Goal: Transaction & Acquisition: Purchase product/service

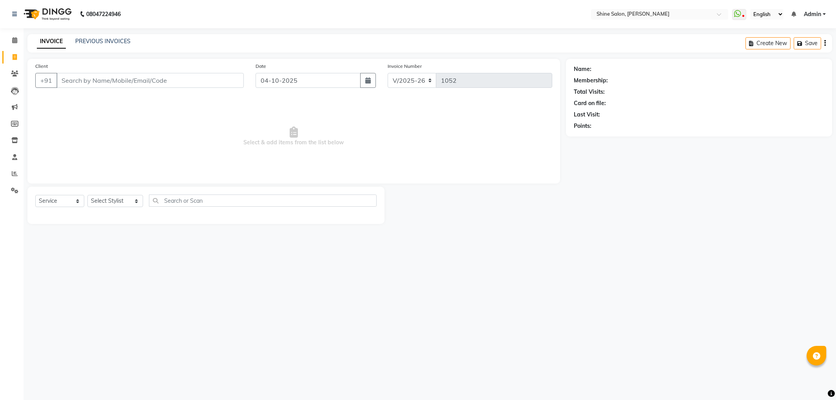
select select "5324"
select select "service"
click at [179, 80] on input "Client" at bounding box center [149, 80] width 187 height 15
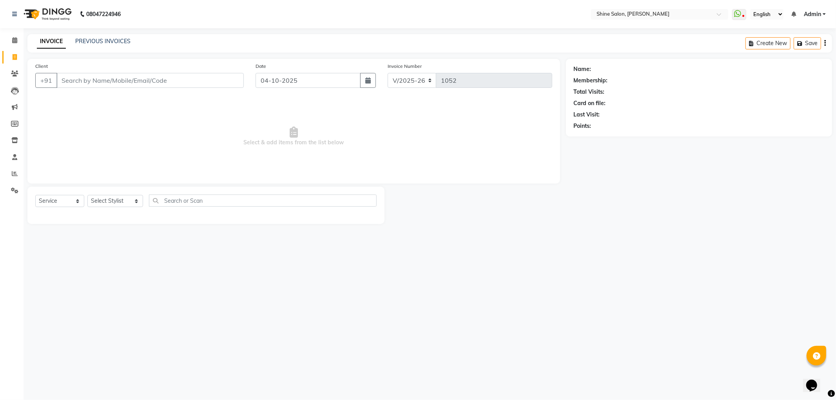
click at [179, 80] on input "Client" at bounding box center [149, 80] width 187 height 15
click at [201, 82] on input "Client" at bounding box center [149, 80] width 187 height 15
type input "9597289229"
click at [230, 79] on span "Add Client" at bounding box center [223, 80] width 31 height 8
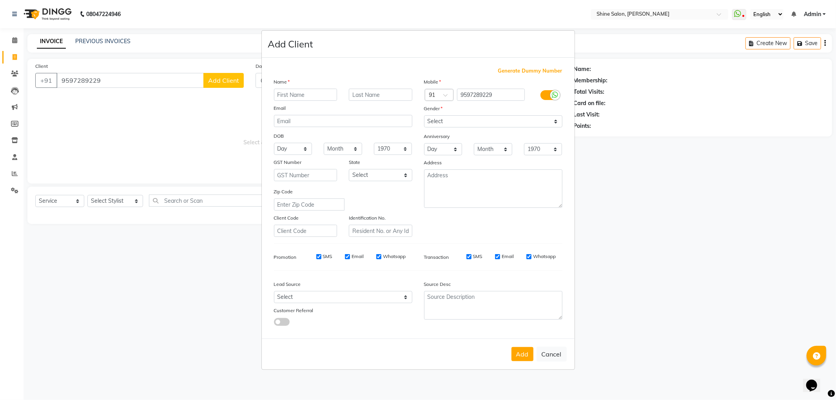
click at [310, 95] on input "text" at bounding box center [306, 95] width 64 height 12
type input "Jawad"
click at [512, 124] on select "Select Male Female Other Prefer Not To Say" at bounding box center [493, 121] width 138 height 12
select select "male"
click at [424, 116] on select "Select Male Female Other Prefer Not To Say" at bounding box center [493, 121] width 138 height 12
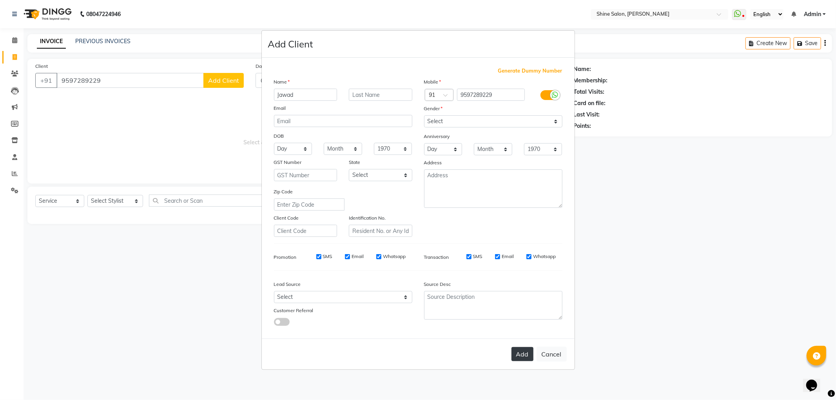
click at [522, 354] on button "Add" at bounding box center [523, 354] width 22 height 14
select select
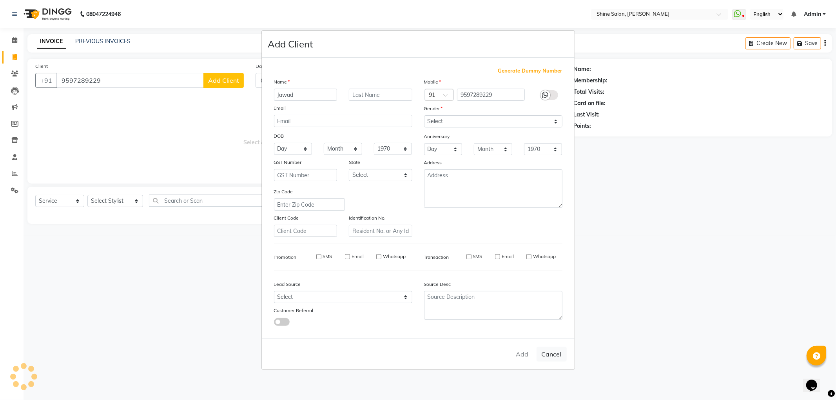
select select
checkbox input "false"
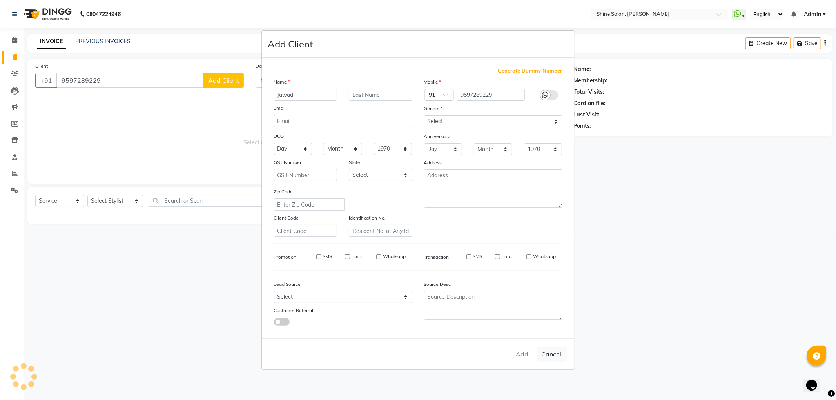
checkbox input "false"
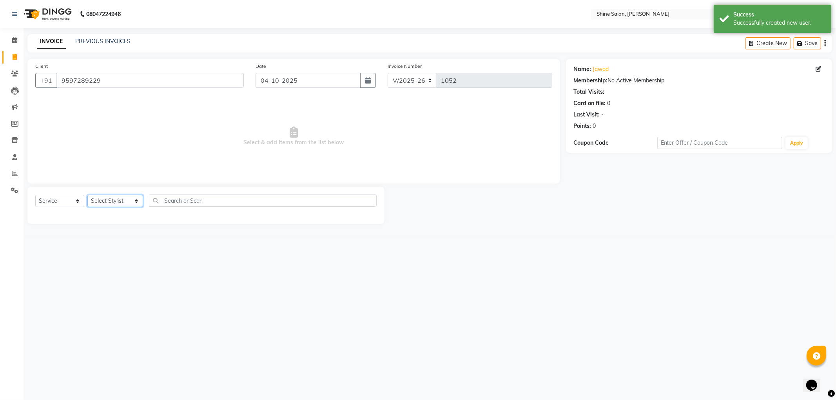
click at [137, 198] on select "Select Stylist LULLU [PERSON_NAME] [PERSON_NAME][HAIR AND BEAUTY]" at bounding box center [115, 201] width 56 height 12
select select "35837"
click at [87, 195] on select "Select Stylist LULLU [PERSON_NAME] [PERSON_NAME][HAIR AND BEAUTY]" at bounding box center [115, 201] width 56 height 12
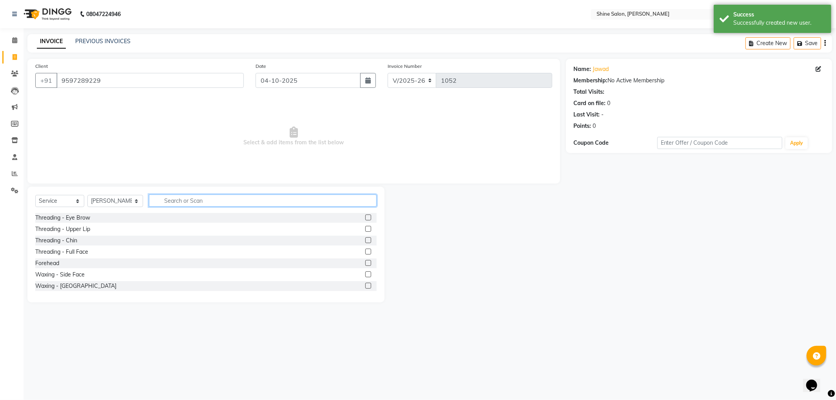
click at [172, 200] on input "text" at bounding box center [262, 200] width 227 height 12
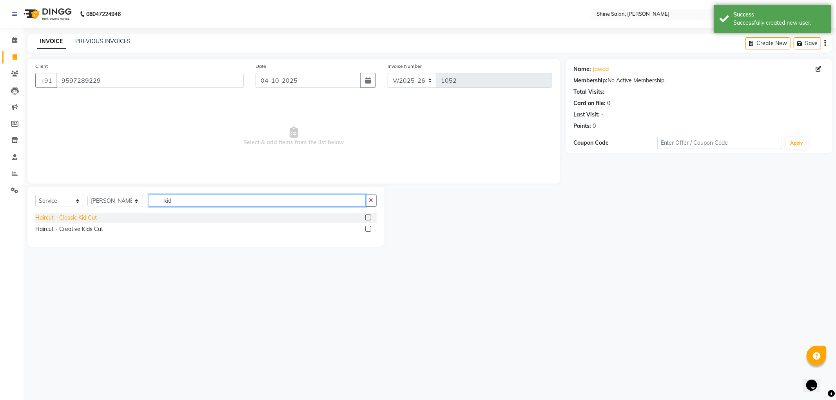
type input "kid"
click at [67, 218] on div "Haircut - Classic Kid Cut" at bounding box center [66, 218] width 62 height 8
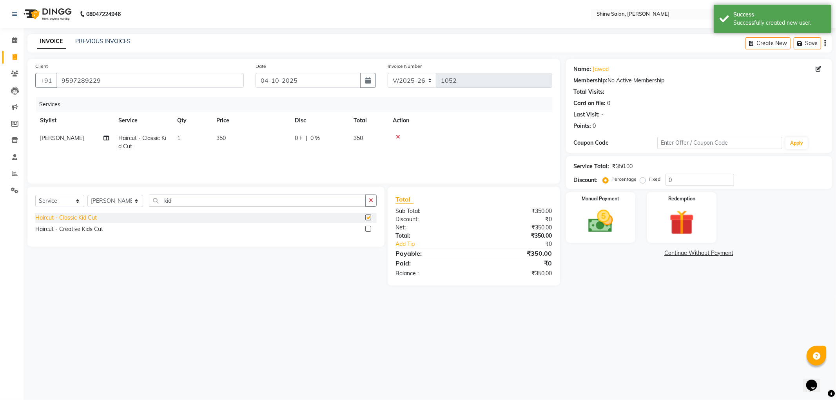
checkbox input "false"
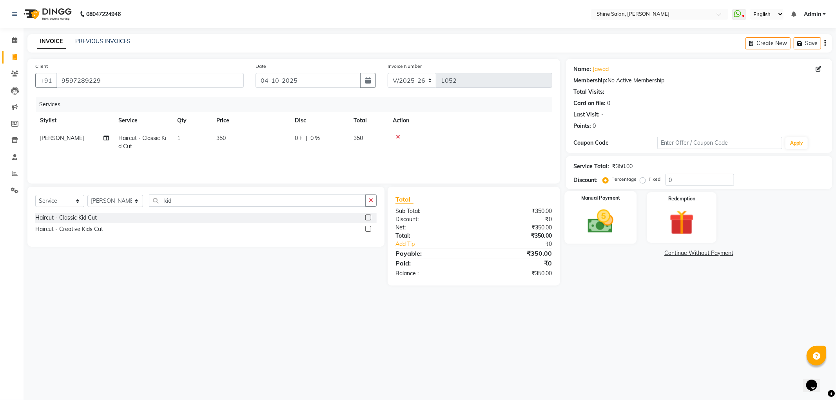
click at [593, 218] on img at bounding box center [601, 222] width 42 height 30
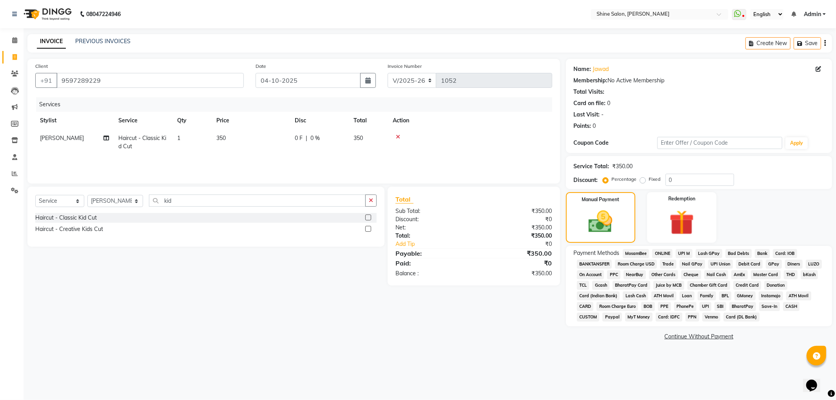
click at [243, 140] on td "350" at bounding box center [251, 142] width 78 height 26
select select "35837"
click at [277, 141] on input "350" at bounding box center [287, 140] width 69 height 12
type input "357"
click at [584, 306] on span "CARD" at bounding box center [585, 306] width 17 height 9
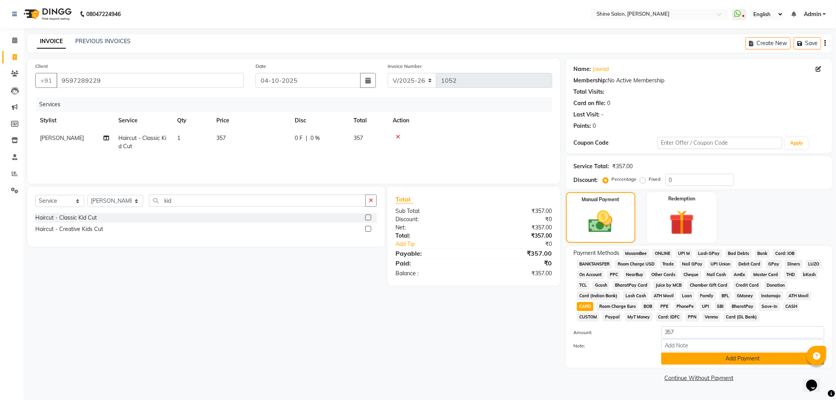
click at [742, 358] on button "Add Payment" at bounding box center [742, 358] width 163 height 12
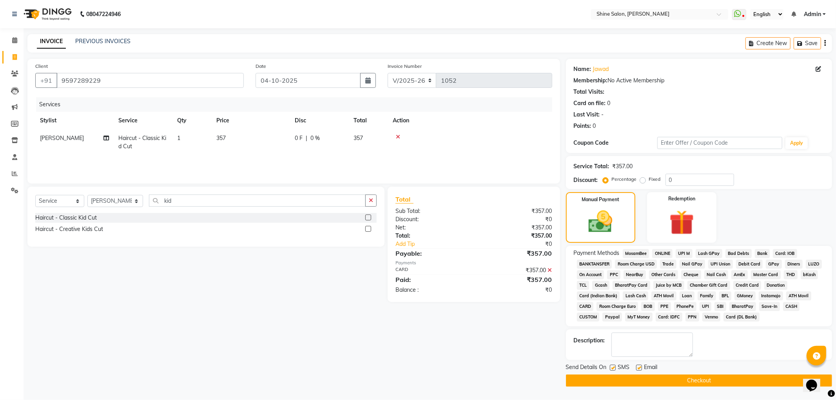
click at [690, 381] on button "Checkout" at bounding box center [699, 380] width 266 height 12
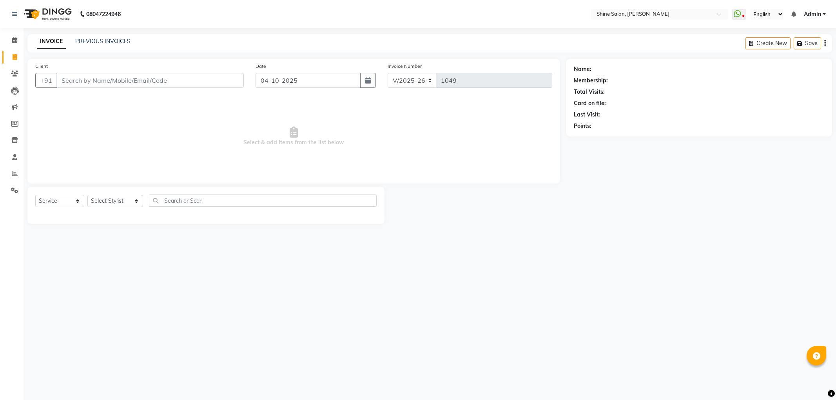
select select "5324"
select select "service"
click at [193, 82] on input "Client" at bounding box center [149, 80] width 187 height 15
click at [107, 201] on select "Select Stylist LULLU [PERSON_NAME] [PERSON_NAME][HAIR AND BEAUTY]" at bounding box center [115, 201] width 56 height 12
select select "92598"
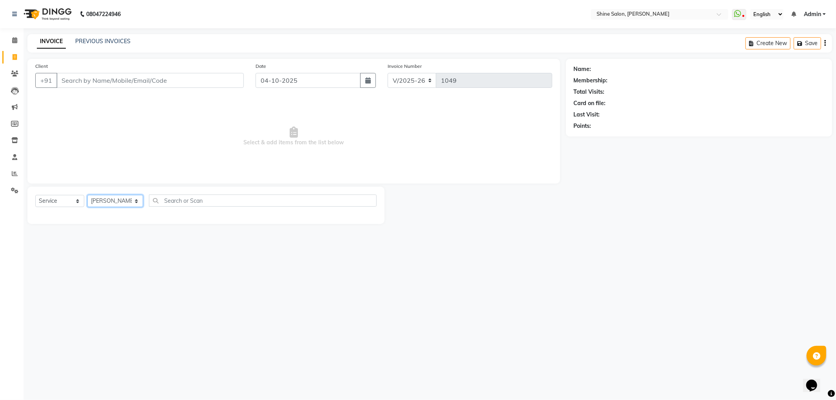
click at [87, 195] on select "Select Stylist LULLU [PERSON_NAME] [PERSON_NAME][HAIR AND BEAUTY]" at bounding box center [115, 201] width 56 height 12
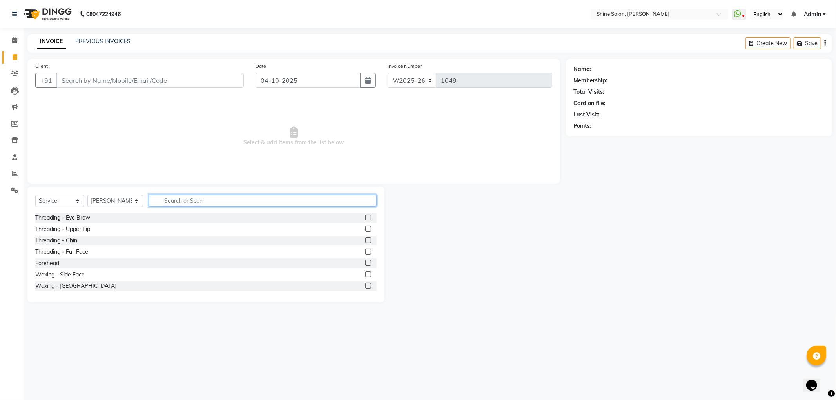
click at [181, 202] on input "text" at bounding box center [262, 200] width 227 height 12
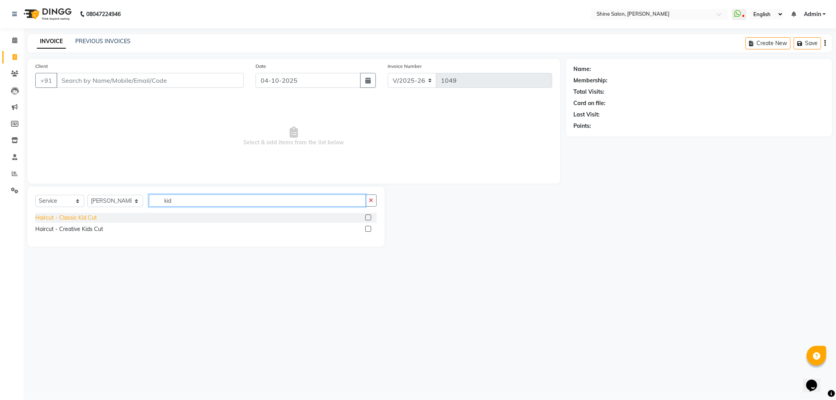
type input "kid"
click at [54, 214] on div "Haircut - Classic Kid Cut" at bounding box center [66, 218] width 62 height 8
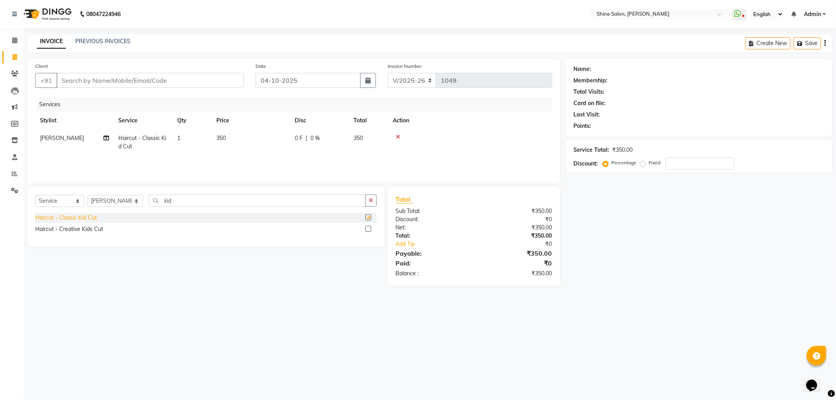
checkbox input "false"
click at [245, 136] on td "350" at bounding box center [251, 142] width 78 height 26
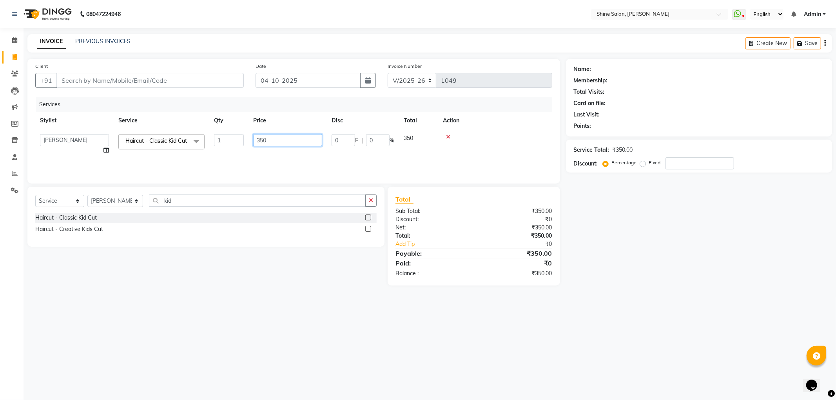
click at [291, 138] on input "350" at bounding box center [287, 140] width 69 height 12
type input "357"
click at [234, 141] on td "357" at bounding box center [251, 142] width 78 height 26
click at [283, 138] on input "357" at bounding box center [287, 140] width 69 height 12
type input "350"
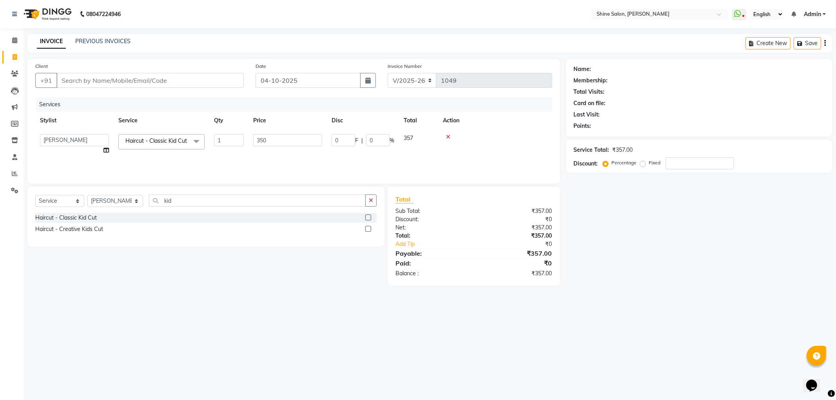
click at [343, 158] on div "Services Stylist Service Qty Price Disc Total Action LULLU [PERSON_NAME] [PERSO…" at bounding box center [293, 136] width 517 height 78
click at [153, 79] on input "Client" at bounding box center [149, 80] width 187 height 15
type input "8"
type input "0"
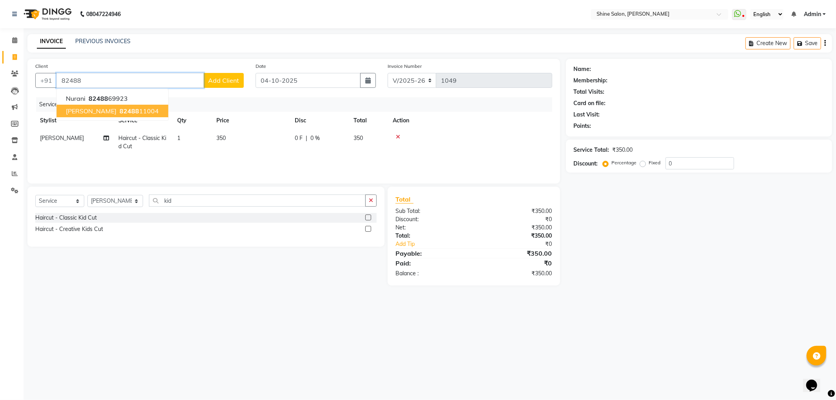
click at [120, 107] on span "82488" at bounding box center [130, 111] width 20 height 8
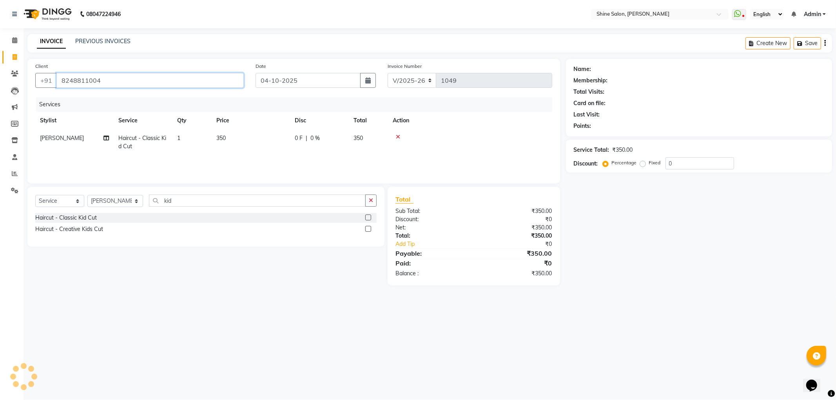
type input "8248811004"
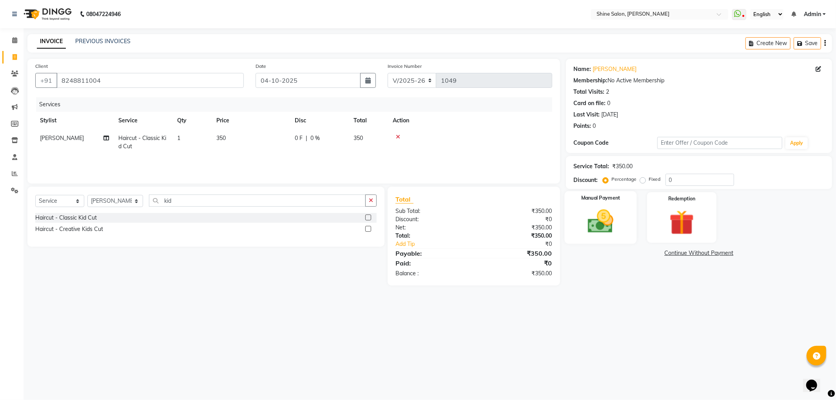
click at [608, 222] on img at bounding box center [601, 222] width 42 height 30
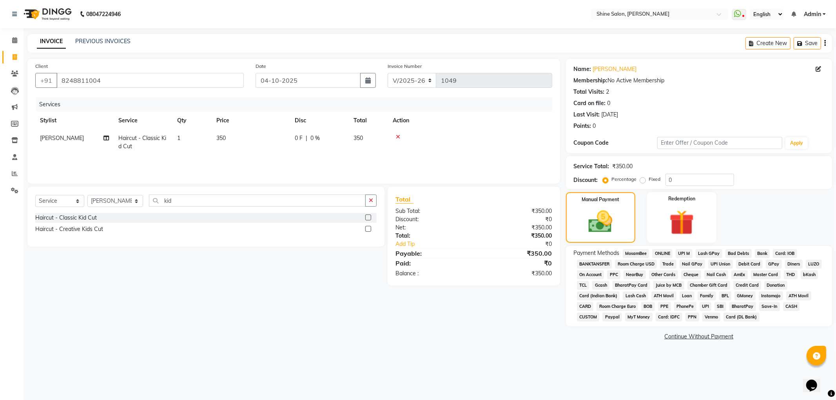
click at [772, 265] on span "GPay" at bounding box center [774, 264] width 16 height 9
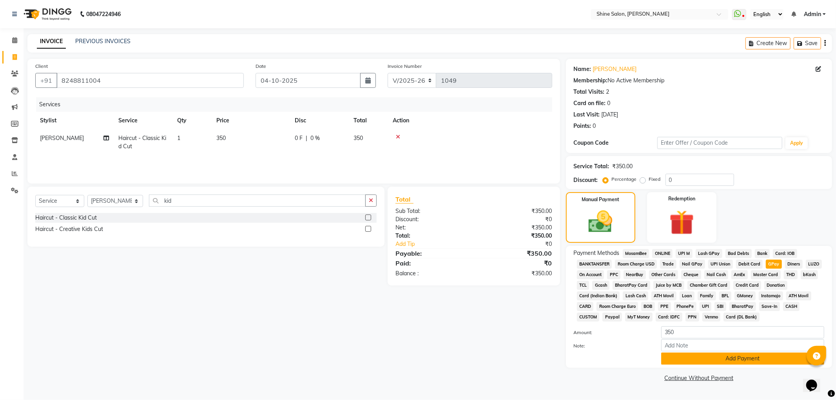
click at [743, 361] on button "Add Payment" at bounding box center [742, 358] width 163 height 12
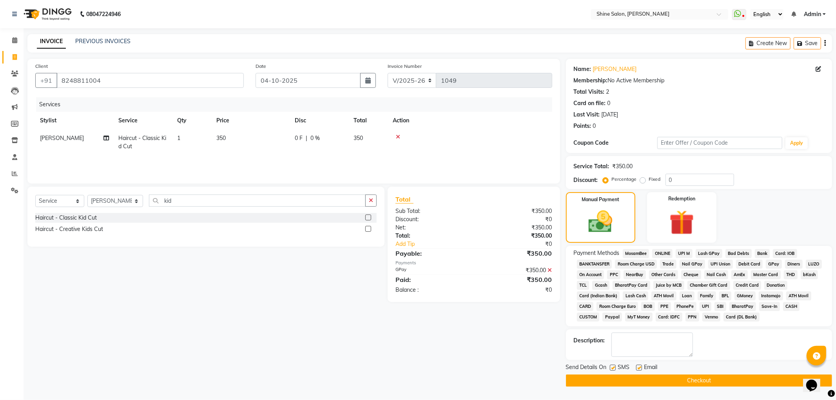
click at [717, 378] on button "Checkout" at bounding box center [699, 380] width 266 height 12
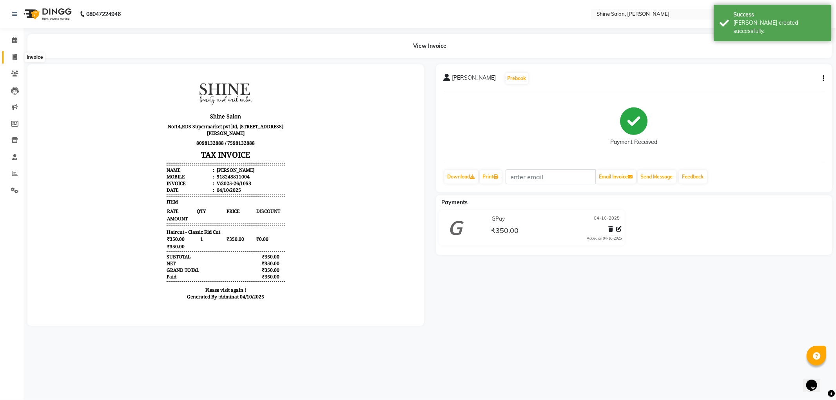
click at [13, 57] on icon at bounding box center [15, 57] width 4 height 6
select select "5324"
select select "service"
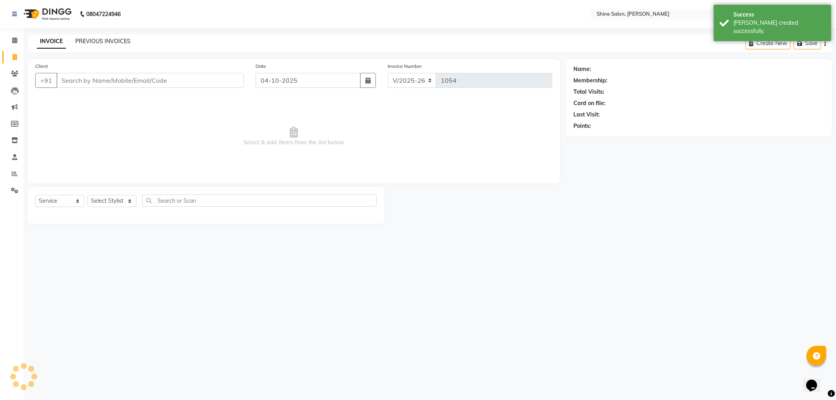
click at [112, 38] on link "PREVIOUS INVOICES" at bounding box center [102, 41] width 55 height 7
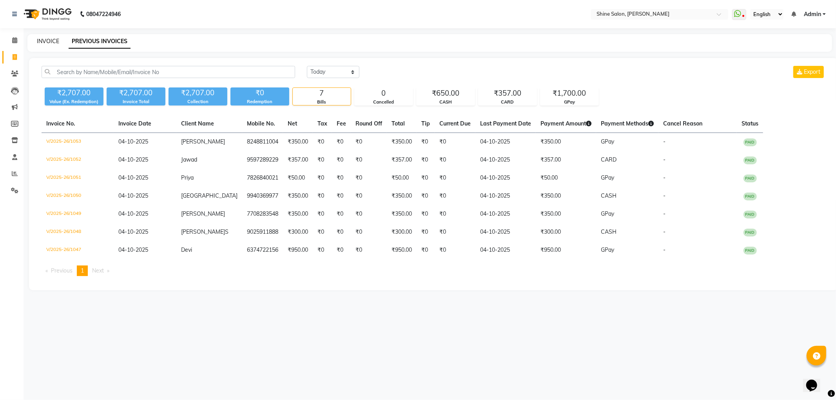
click at [49, 40] on link "INVOICE" at bounding box center [48, 41] width 22 height 7
select select "service"
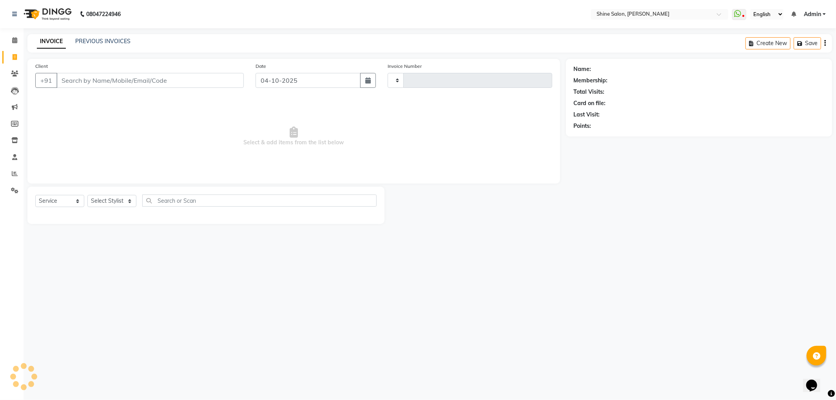
type input "1054"
select select "5324"
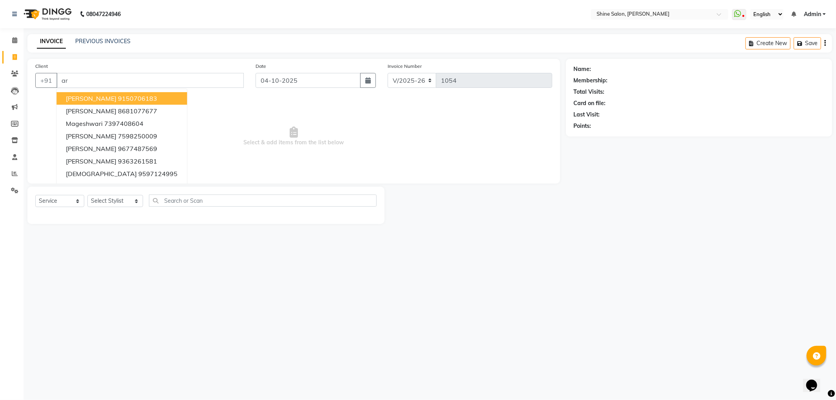
type input "a"
type input "584"
click at [111, 38] on div "INVOICE PREVIOUS INVOICES Create New Save" at bounding box center [429, 43] width 805 height 18
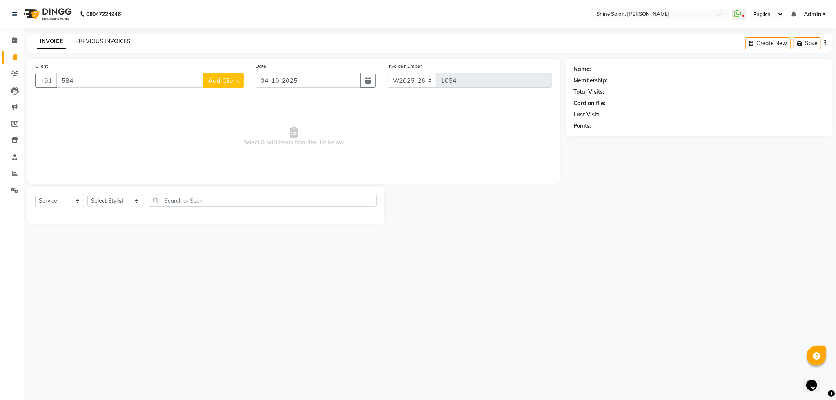
click at [111, 38] on link "PREVIOUS INVOICES" at bounding box center [102, 41] width 55 height 7
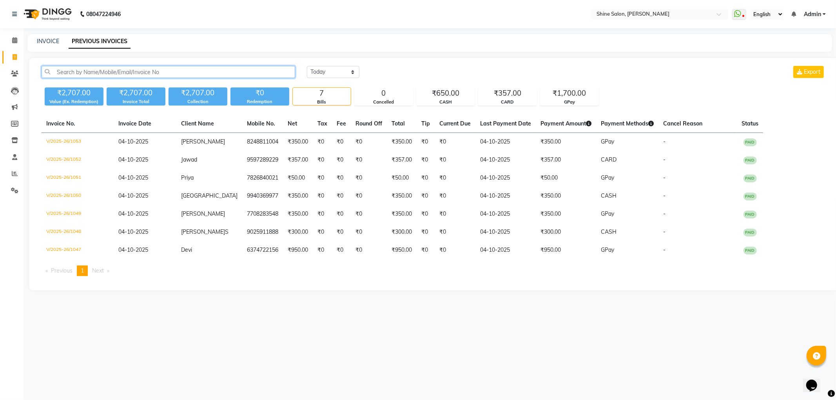
click at [205, 71] on input "text" at bounding box center [169, 72] width 254 height 12
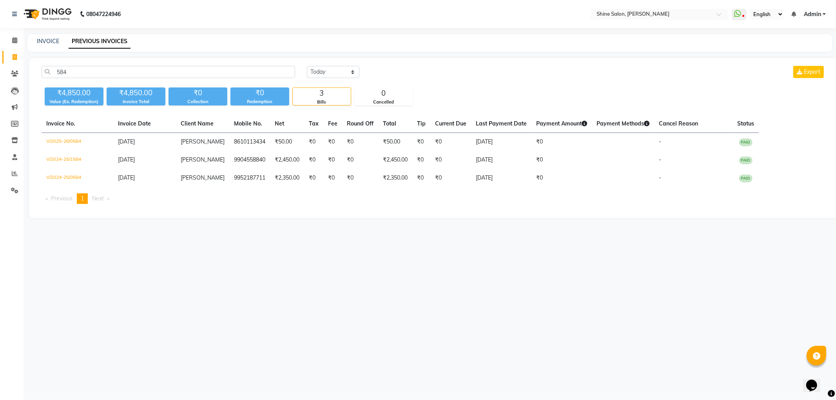
click at [250, 65] on div "584 [DATE] [DATE] Custom Range Export ₹4,850.00 Value (Ex. Redemption) ₹4,850.0…" at bounding box center [433, 138] width 809 height 160
click at [248, 74] on input "584" at bounding box center [169, 72] width 254 height 12
type input "5"
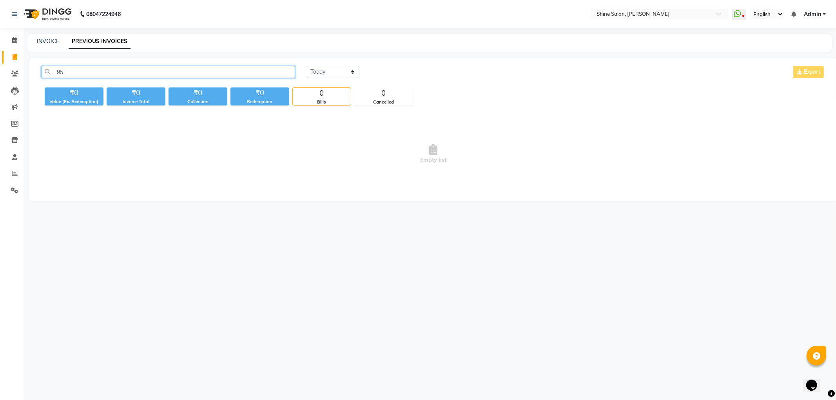
type input "9"
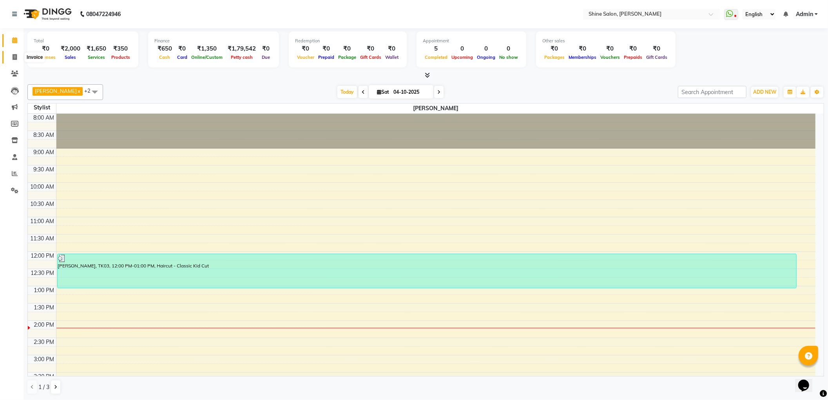
click at [16, 55] on icon at bounding box center [15, 57] width 4 height 6
select select "service"
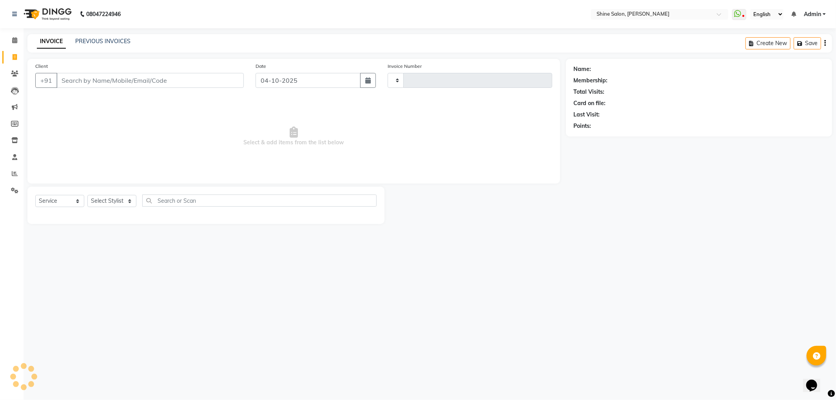
type input "1052"
select select "5324"
click at [89, 80] on input "Client" at bounding box center [149, 80] width 187 height 15
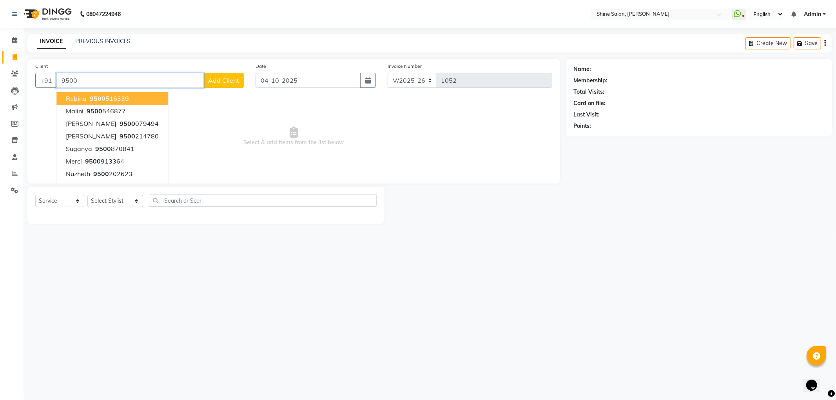
click at [89, 76] on input "9500" at bounding box center [129, 80] width 147 height 15
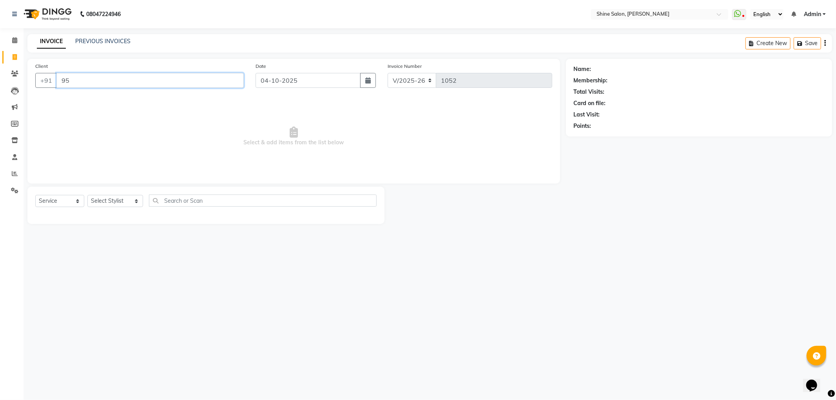
type input "9"
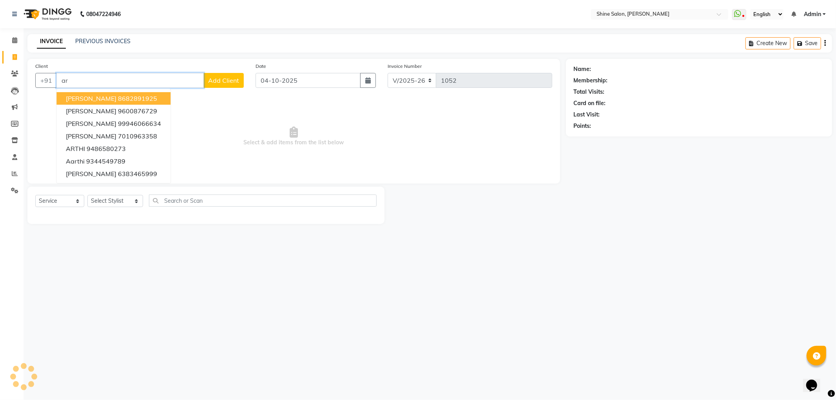
type input "a"
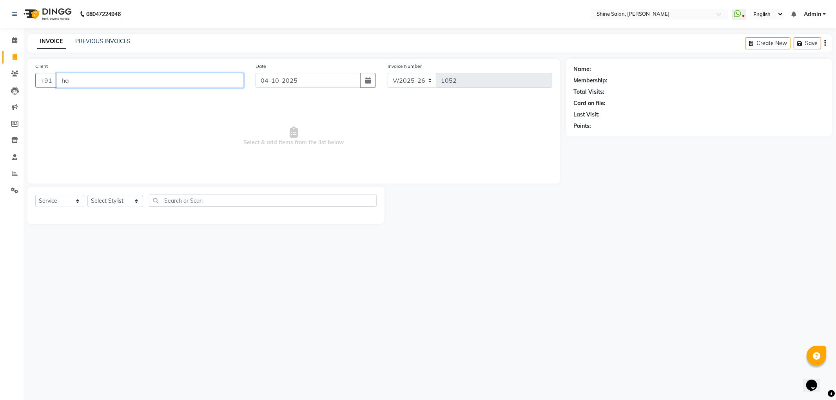
type input "h"
click at [107, 80] on input "Client" at bounding box center [149, 80] width 187 height 15
